Goal: Find specific page/section: Find specific page/section

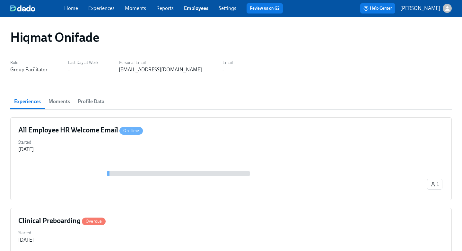
click at [200, 9] on link "Employees" at bounding box center [196, 8] width 24 height 6
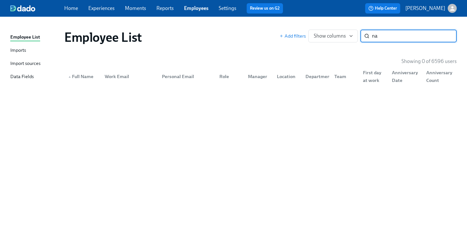
type input "n"
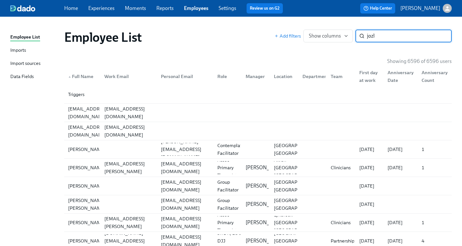
type input "jozl"
